Goal: Transaction & Acquisition: Book appointment/travel/reservation

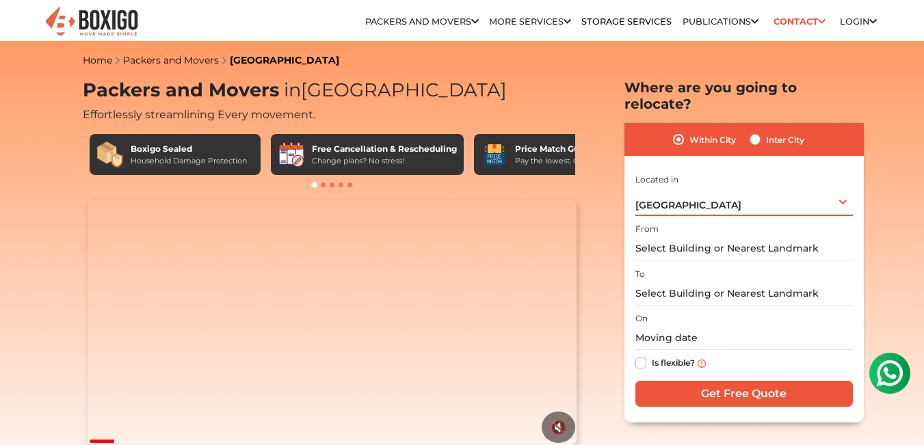
click at [714, 188] on div "[GEOGRAPHIC_DATA] Select City [GEOGRAPHIC_DATA] [GEOGRAPHIC_DATA] [GEOGRAPHIC_D…" at bounding box center [745, 201] width 218 height 29
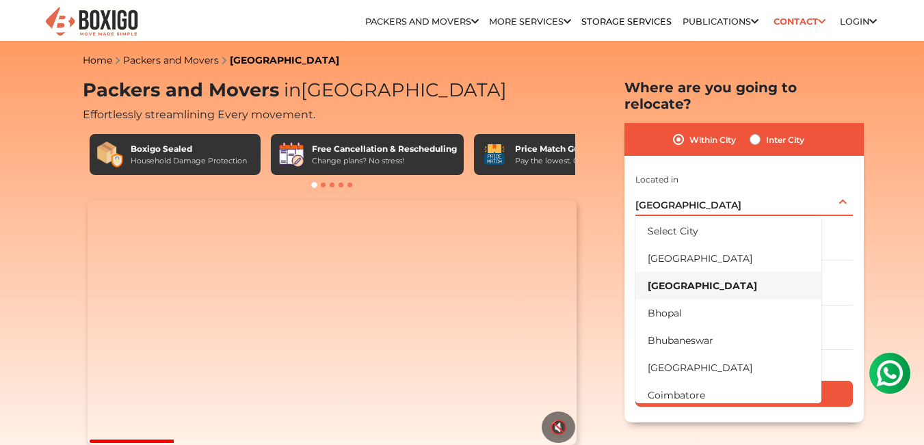
click at [695, 272] on li "[GEOGRAPHIC_DATA]" at bounding box center [729, 285] width 186 height 27
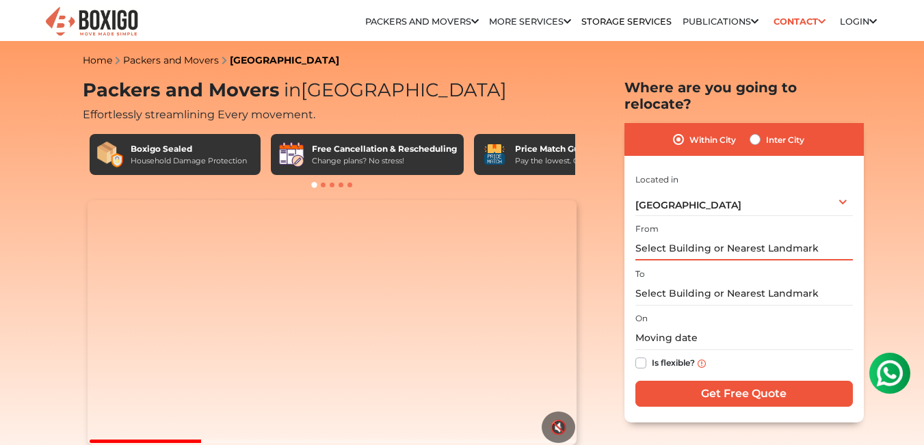
click at [714, 237] on input "text" at bounding box center [745, 249] width 218 height 24
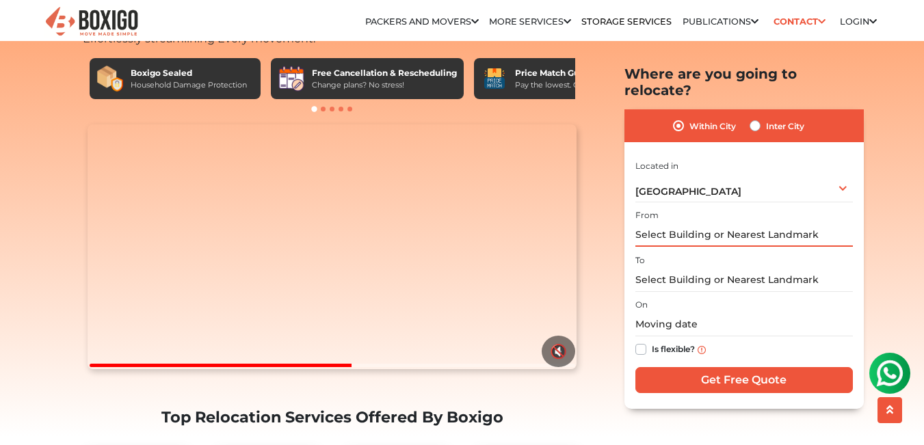
scroll to position [83, 0]
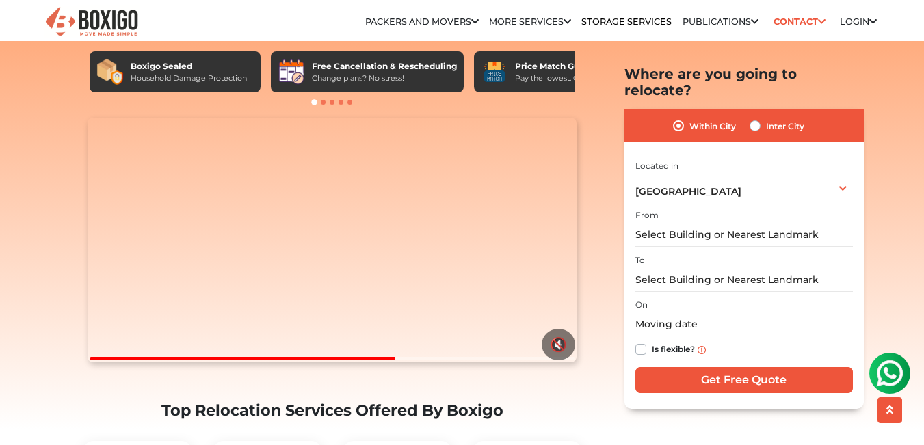
click at [652, 341] on label "Is flexible?" at bounding box center [673, 348] width 43 height 14
click at [640, 341] on input "Is flexible?" at bounding box center [641, 348] width 11 height 14
checkbox input "true"
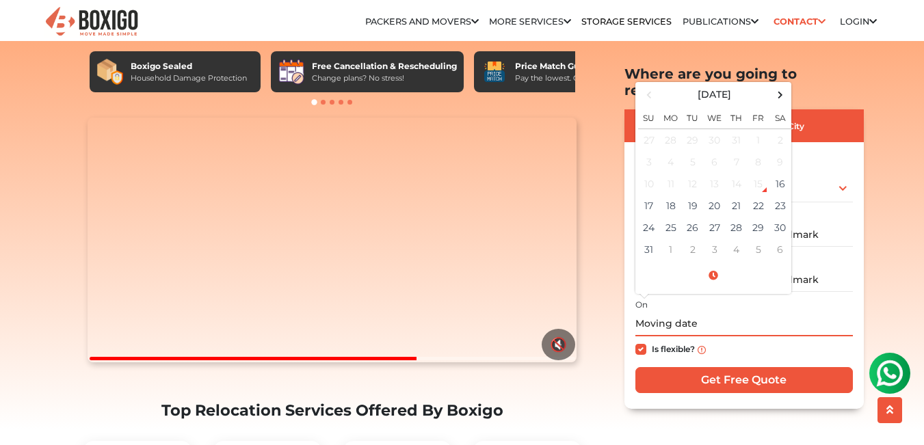
click at [703, 313] on input "text" at bounding box center [745, 325] width 218 height 24
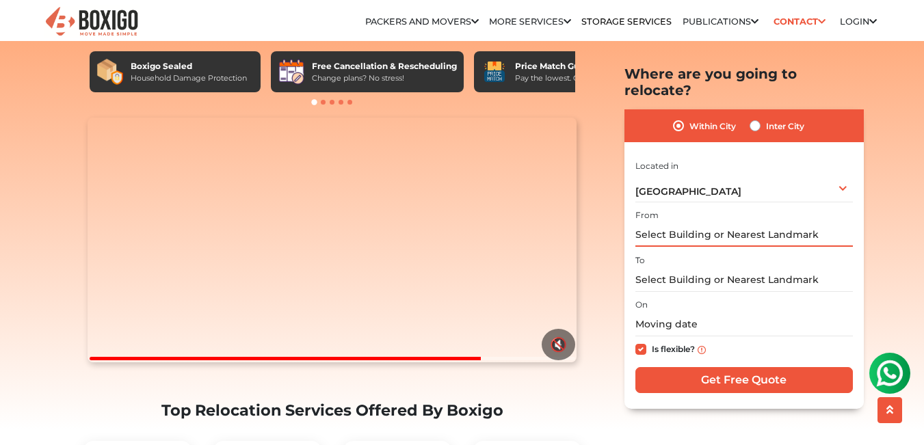
click at [806, 224] on input "text" at bounding box center [745, 235] width 218 height 24
click at [812, 223] on input "Door #7, 260, 27th main, 7th cross, Hsr layout" at bounding box center [745, 235] width 218 height 24
click at [831, 223] on input "Door #7, 260, 27th main, 7th cross, Hsr layout" at bounding box center [745, 235] width 218 height 24
click at [830, 223] on input "Door #7, 260, 27th main, 7th cross, Hsr layout" at bounding box center [745, 235] width 218 height 24
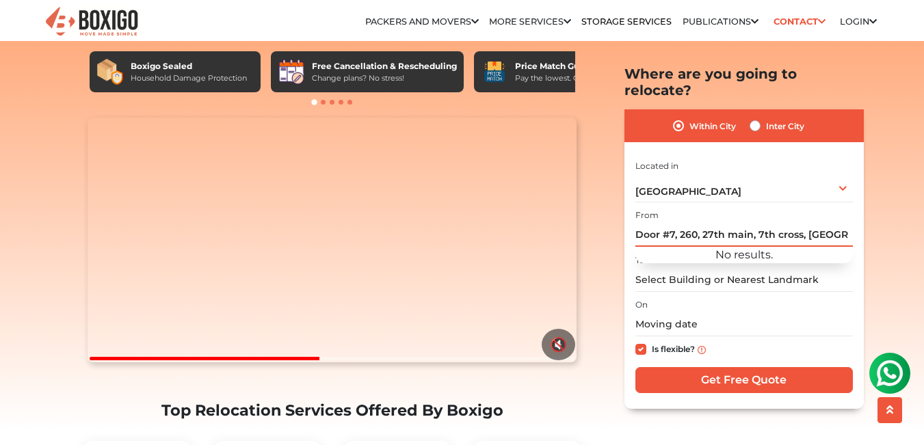
scroll to position [0, 64]
click at [827, 223] on input "Door #7, 260, 27th main, 7th cross, [GEOGRAPHIC_DATA] layout, [GEOGRAPHIC_DATA]" at bounding box center [745, 235] width 218 height 24
type input "Door #7, [STREET_ADDRESS]"
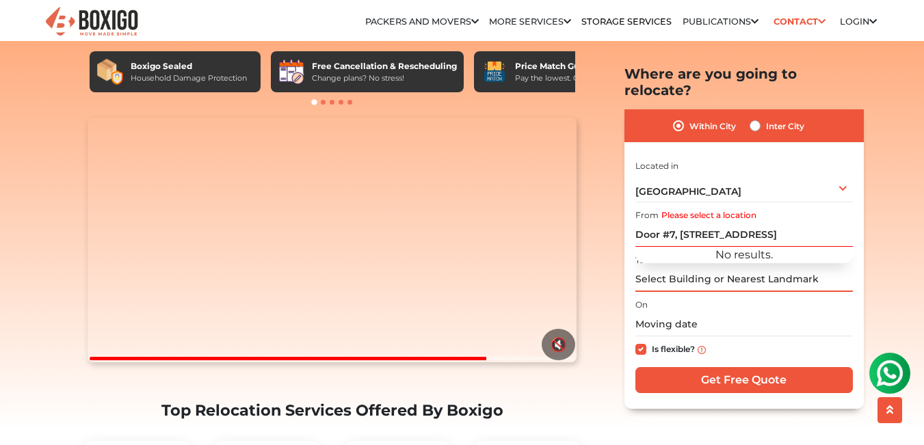
click at [790, 268] on input "text" at bounding box center [745, 280] width 218 height 24
paste input "Door #7, [STREET_ADDRESS]"
click at [660, 268] on input "Door #7, [STREET_ADDRESS]" at bounding box center [745, 280] width 218 height 24
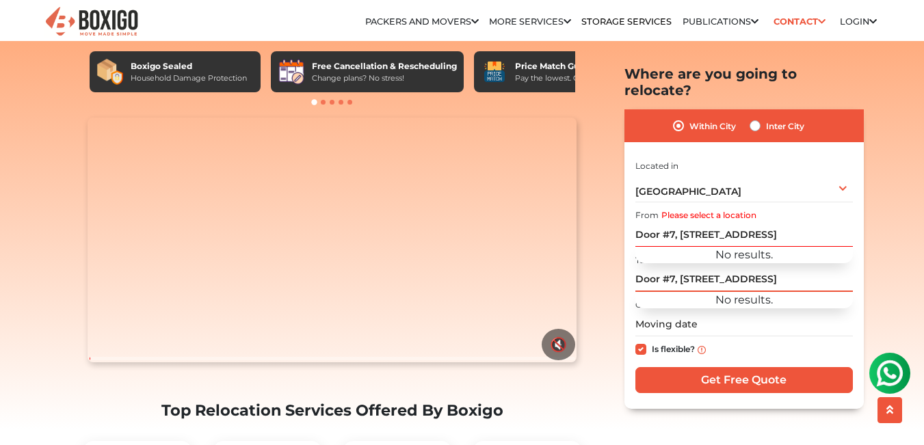
click at [668, 268] on input "Door #7, [STREET_ADDRESS]" at bounding box center [745, 280] width 218 height 24
type input "Door #2, [STREET_ADDRESS]"
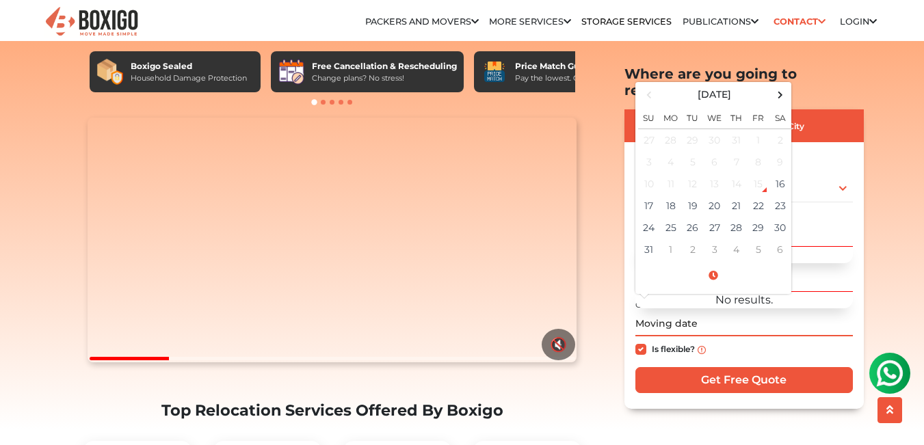
click at [753, 313] on input "text" at bounding box center [745, 325] width 218 height 24
click at [651, 195] on td "17" at bounding box center [649, 206] width 22 height 22
type input "[DATE] 12:00 AM"
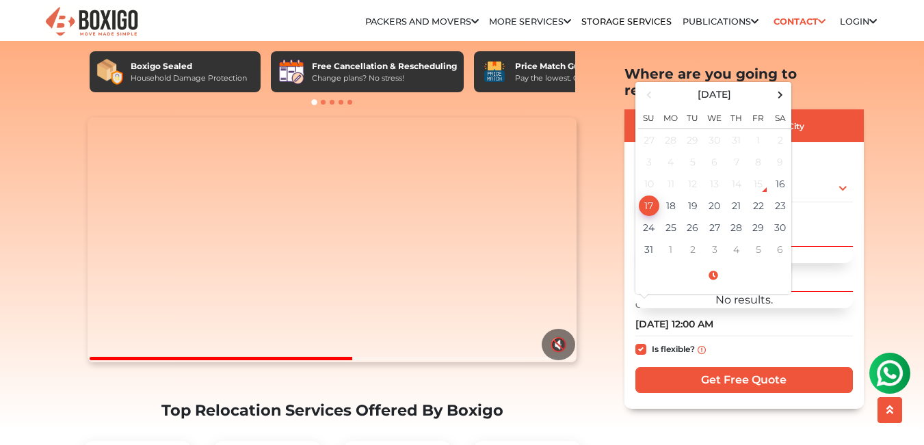
click at [740, 337] on div "Is flexible?" at bounding box center [745, 350] width 218 height 27
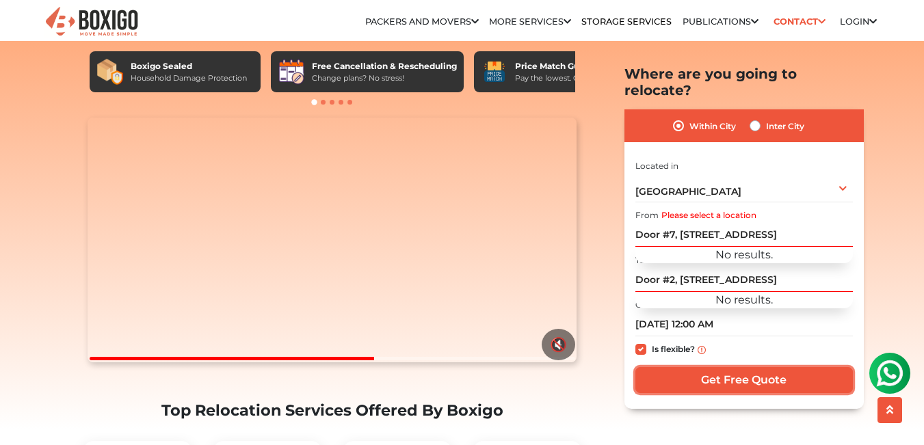
click at [742, 367] on input "Get Free Quote" at bounding box center [745, 380] width 218 height 26
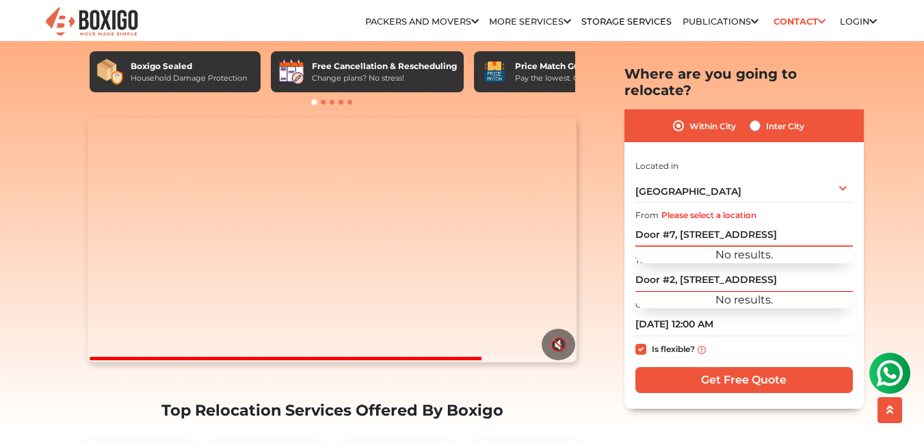
click at [827, 223] on input "Door #7, [STREET_ADDRESS]" at bounding box center [745, 235] width 218 height 24
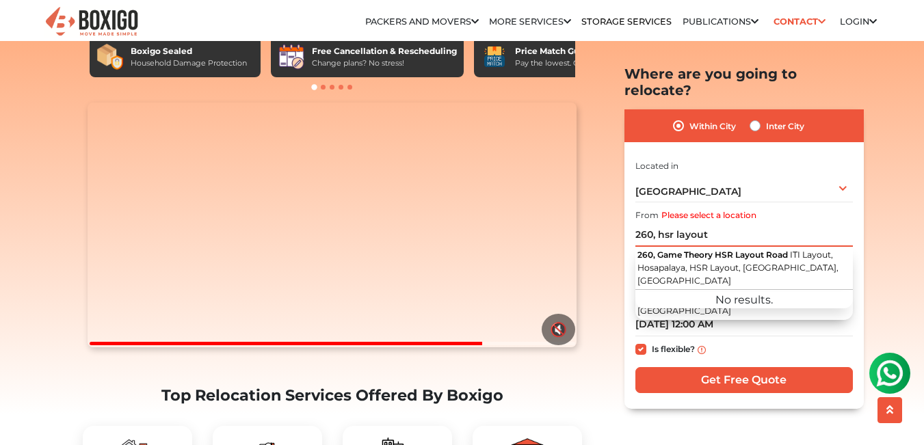
scroll to position [99, 0]
drag, startPoint x: 742, startPoint y: 219, endPoint x: 629, endPoint y: 218, distance: 112.9
click at [629, 218] on div "Within City Inter City I am shifting my 1 BHK 2 BHK 3 BHK 3 + BHK FEW ITEMS 1 B…" at bounding box center [744, 258] width 239 height 299
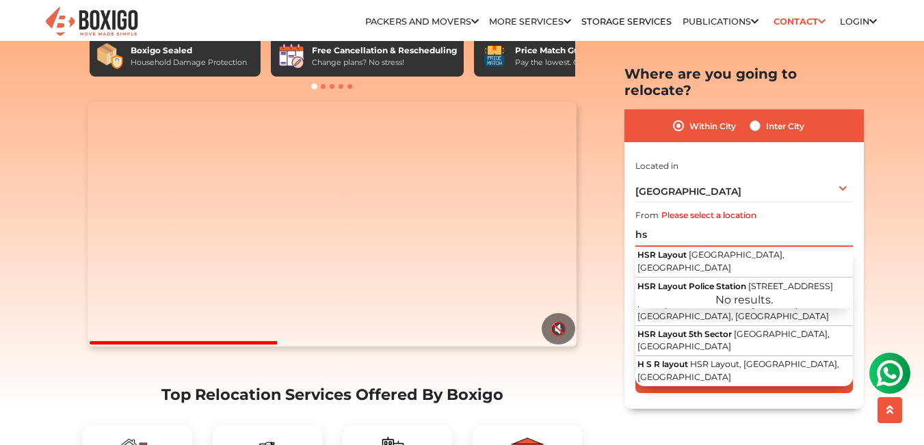
type input "h"
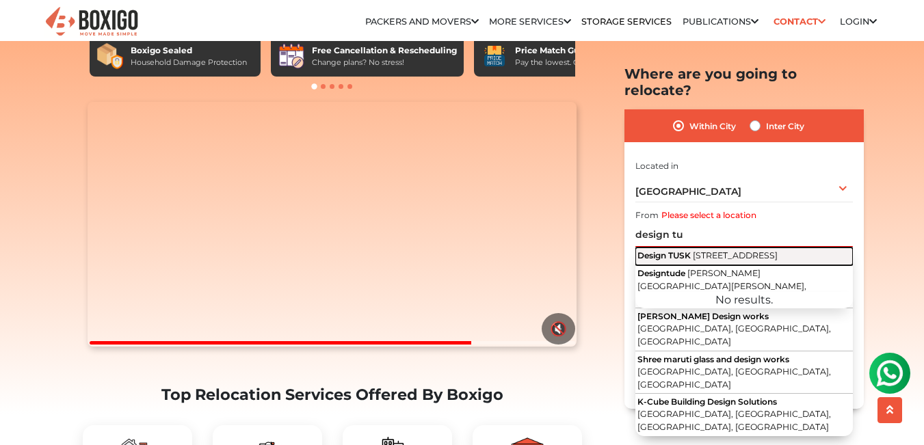
click at [674, 248] on button "Design TUSK [STREET_ADDRESS]" at bounding box center [745, 257] width 218 height 18
type input "Design TUSK, [STREET_ADDRESS]"
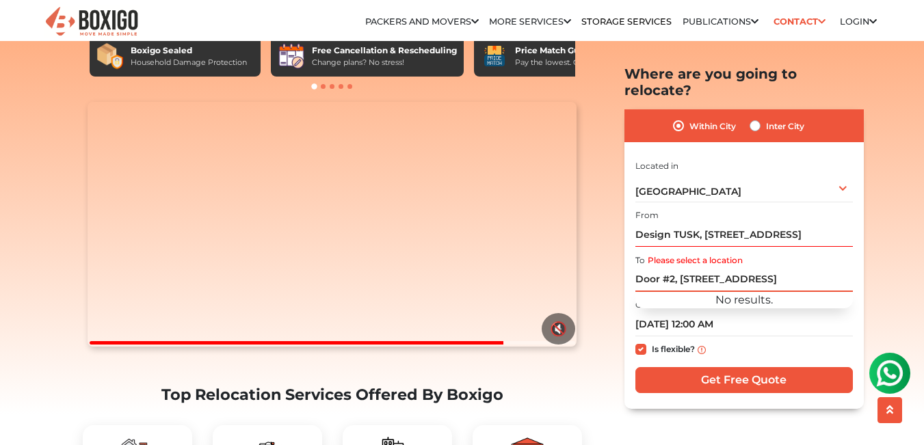
click at [703, 268] on input "Door #2, [STREET_ADDRESS]" at bounding box center [745, 280] width 218 height 24
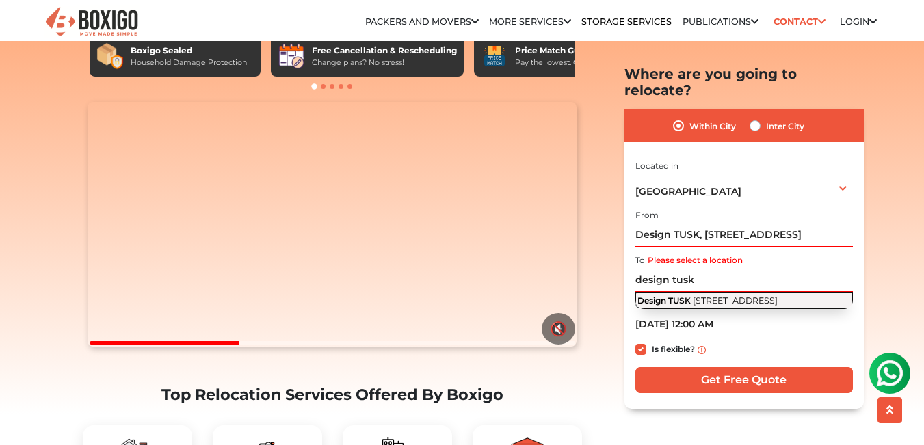
click at [716, 295] on span "[STREET_ADDRESS]" at bounding box center [735, 300] width 85 height 10
type input "Design TUSK, [STREET_ADDRESS]"
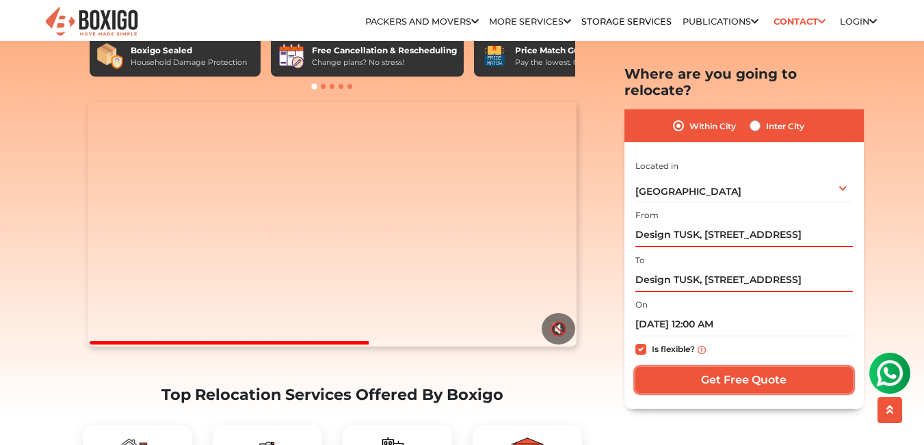
click at [729, 367] on input "Get Free Quote" at bounding box center [745, 380] width 218 height 26
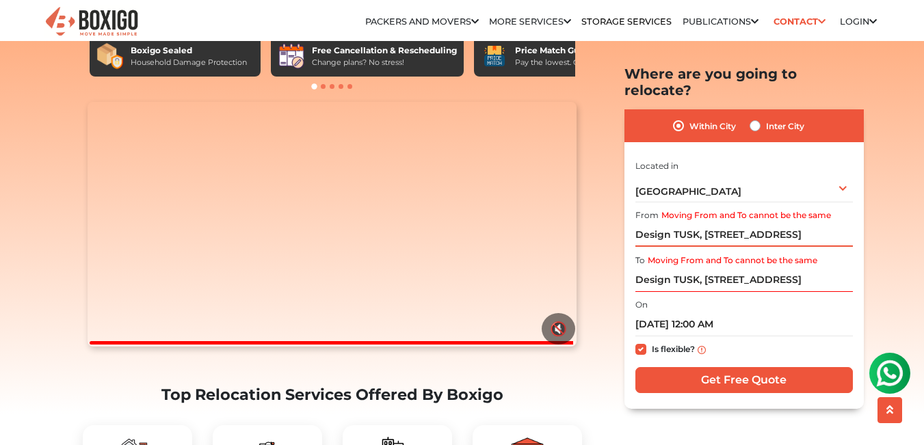
click at [713, 223] on input "Design TUSK, [STREET_ADDRESS]" at bounding box center [745, 235] width 218 height 24
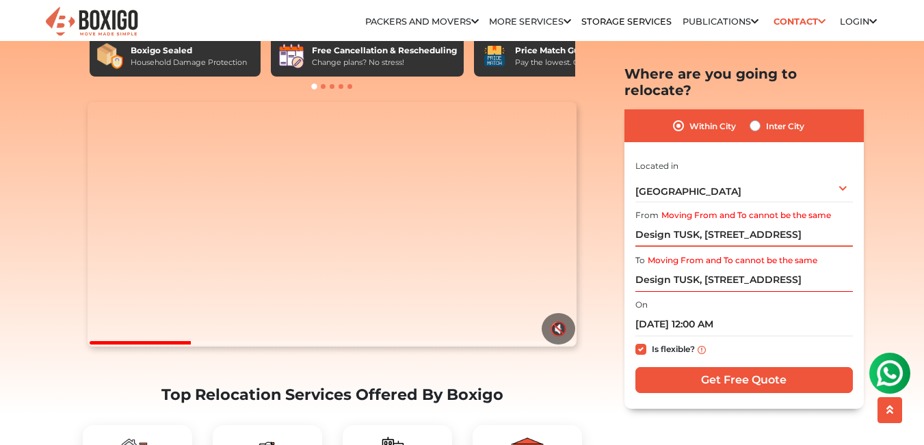
drag, startPoint x: 702, startPoint y: 218, endPoint x: 634, endPoint y: 215, distance: 68.5
click at [634, 215] on div "Within City Inter City I am shifting my 1 BHK 2 BHK 3 BHK 3 + BHK FEW ITEMS 1 B…" at bounding box center [744, 258] width 239 height 299
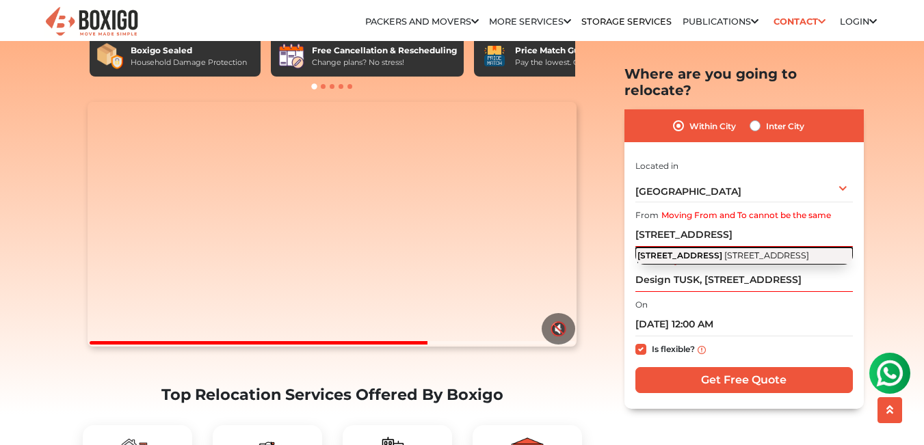
click at [740, 250] on span "[STREET_ADDRESS]" at bounding box center [767, 255] width 85 height 10
type input "[STREET_ADDRESS]"
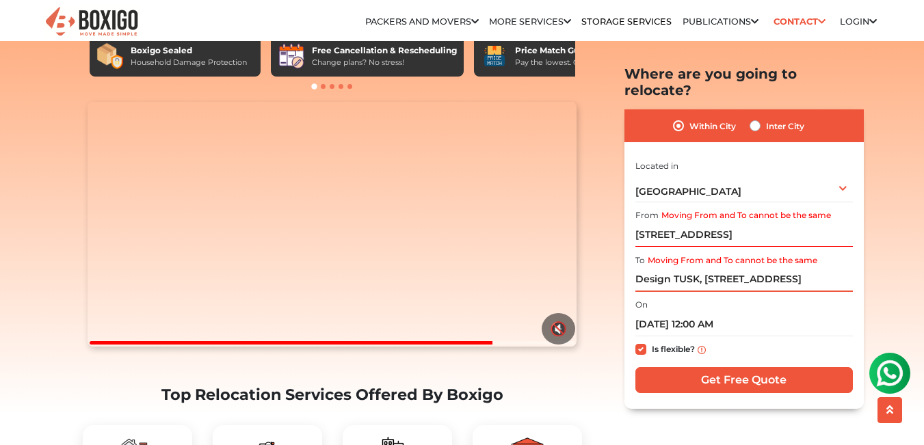
drag, startPoint x: 697, startPoint y: 261, endPoint x: 612, endPoint y: 261, distance: 84.8
click at [612, 261] on section "Packers and Movers in [GEOGRAPHIC_DATA] Effortlessly streamlining Every movemen…" at bounding box center [722, 237] width 239 height 343
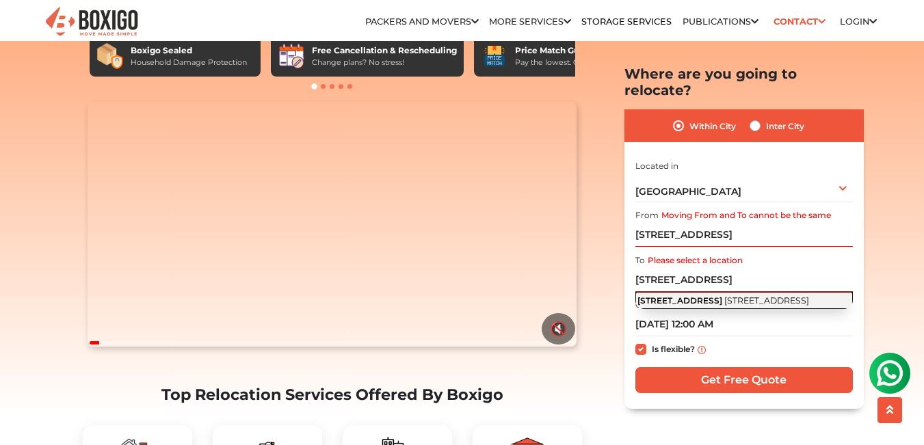
click at [686, 295] on span "[STREET_ADDRESS]" at bounding box center [680, 300] width 85 height 10
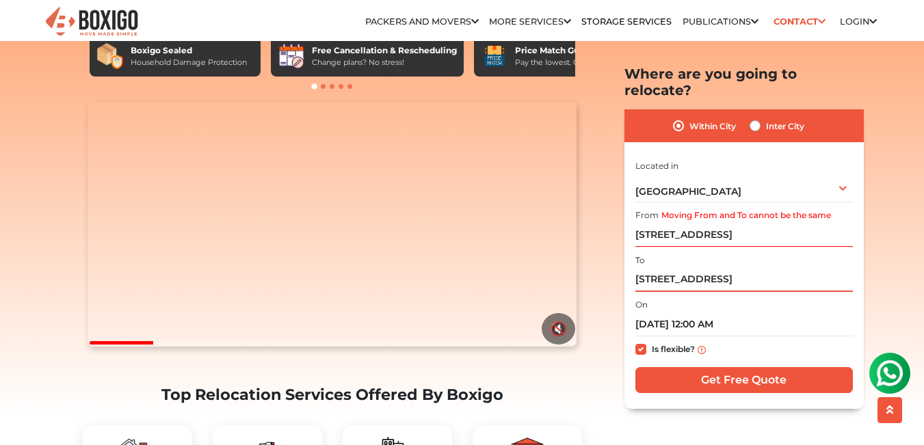
click at [651, 268] on input "[STREET_ADDRESS]" at bounding box center [745, 280] width 218 height 24
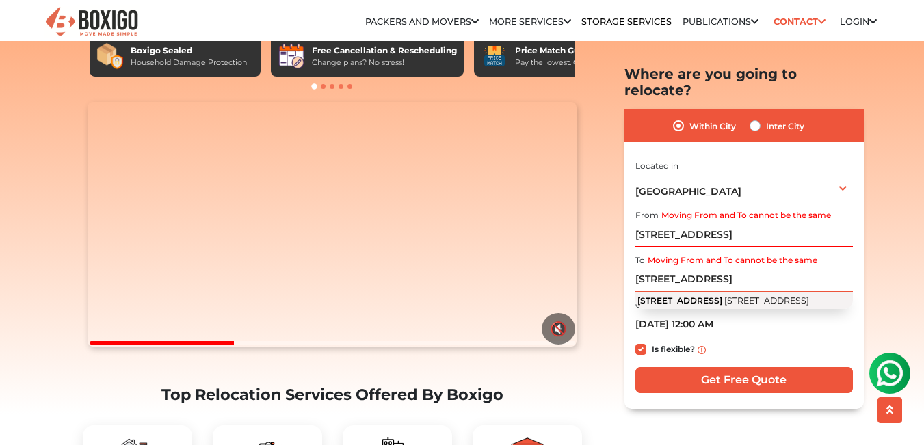
type input "[STREET_ADDRESS]"
click at [725, 295] on span "[STREET_ADDRESS]" at bounding box center [767, 300] width 85 height 10
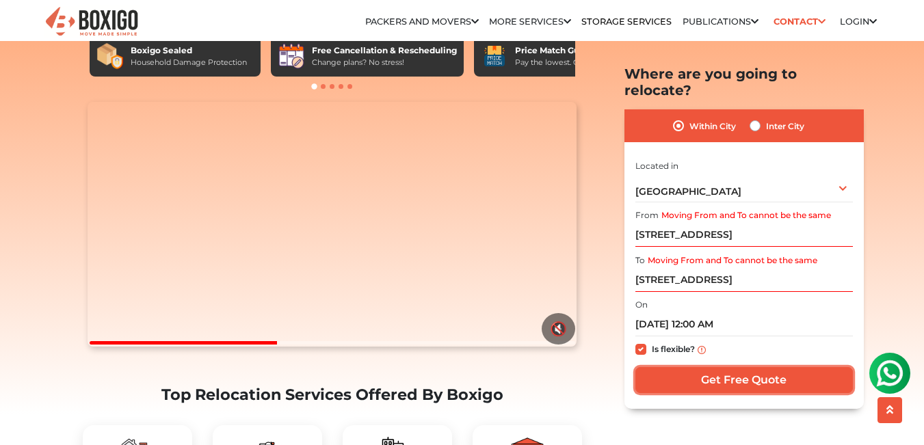
click at [727, 367] on input "Get Free Quote" at bounding box center [745, 380] width 218 height 26
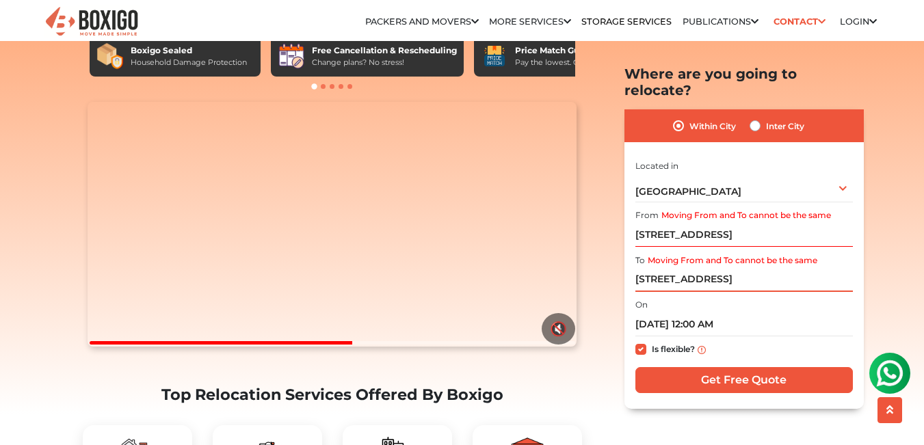
click at [656, 268] on input "[STREET_ADDRESS]" at bounding box center [745, 280] width 218 height 24
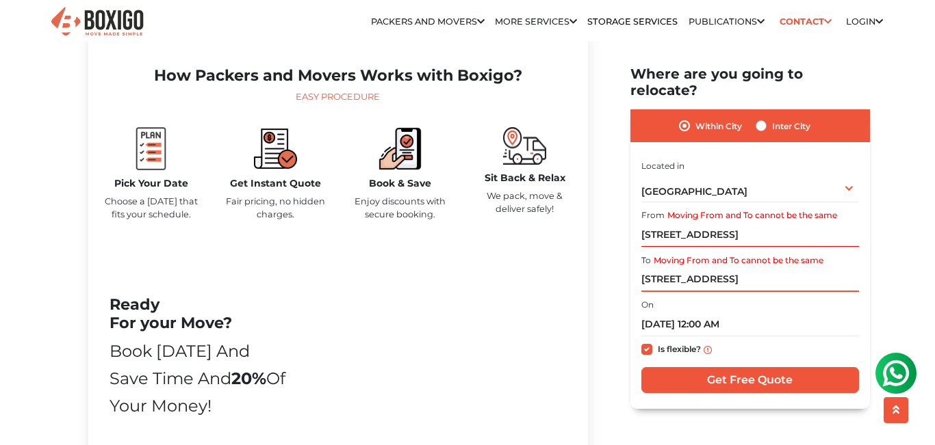
scroll to position [630, 0]
